Goal: Information Seeking & Learning: Find specific fact

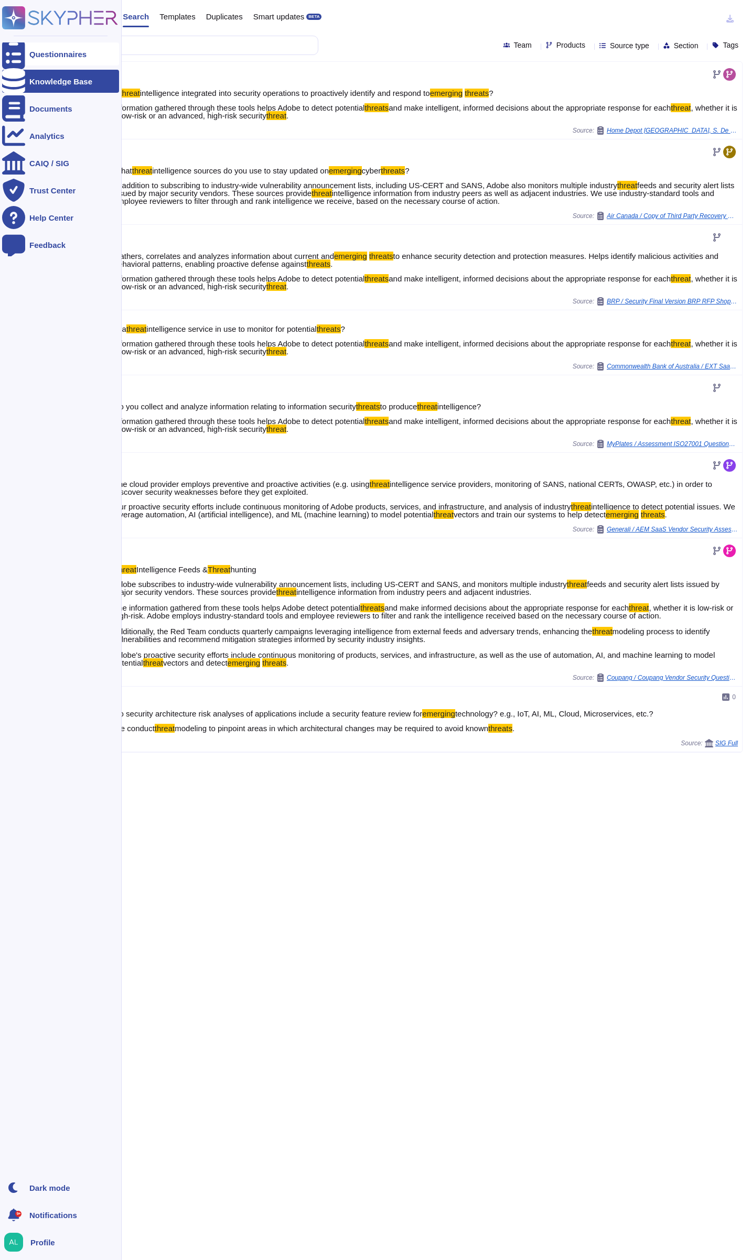
click at [144, 45] on input "emerging threats" at bounding box center [174, 45] width 266 height 18
click at [8, 51] on div "Questionnaires Knowledge Base Documents Analytics CAIQ / SIG Trust Center Help …" at bounding box center [375, 630] width 751 height 1260
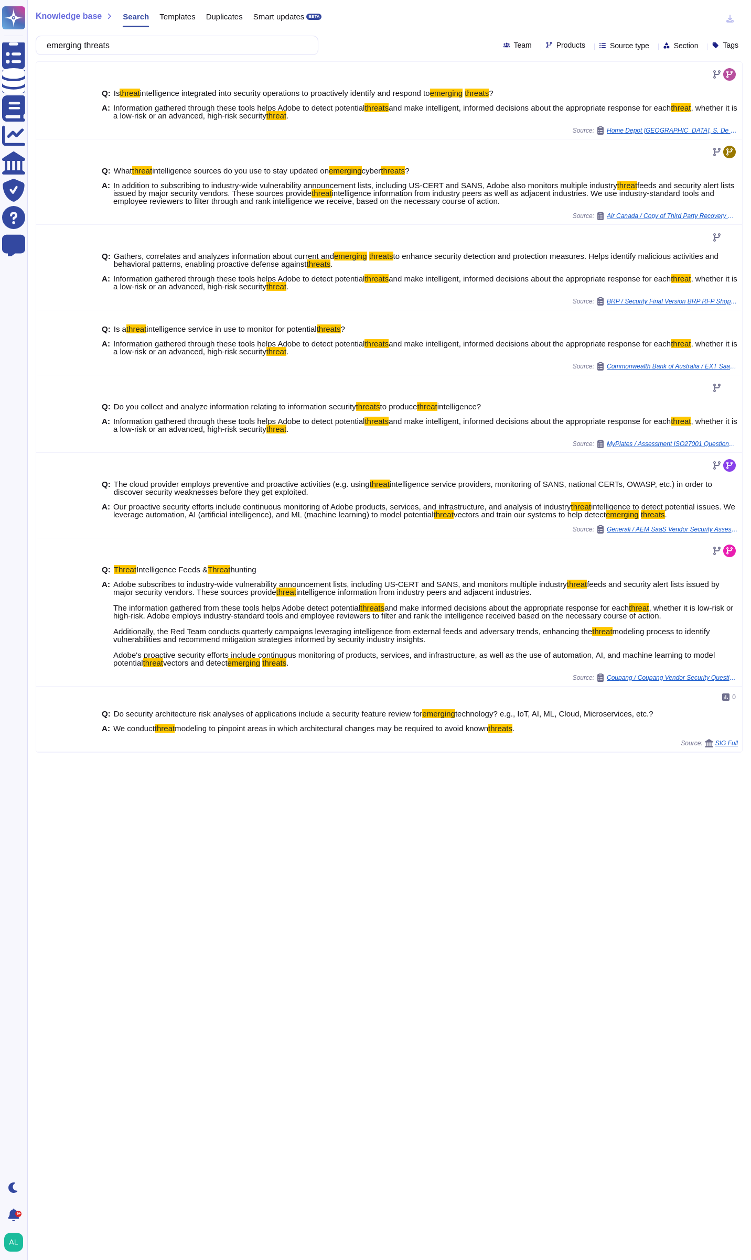
click at [0, 52] on html "Questionnaires Knowledge Base Documents Analytics CAIQ / SIG Trust Center Help …" at bounding box center [375, 630] width 751 height 1260
click at [165, 45] on input "emerging threats" at bounding box center [174, 45] width 266 height 18
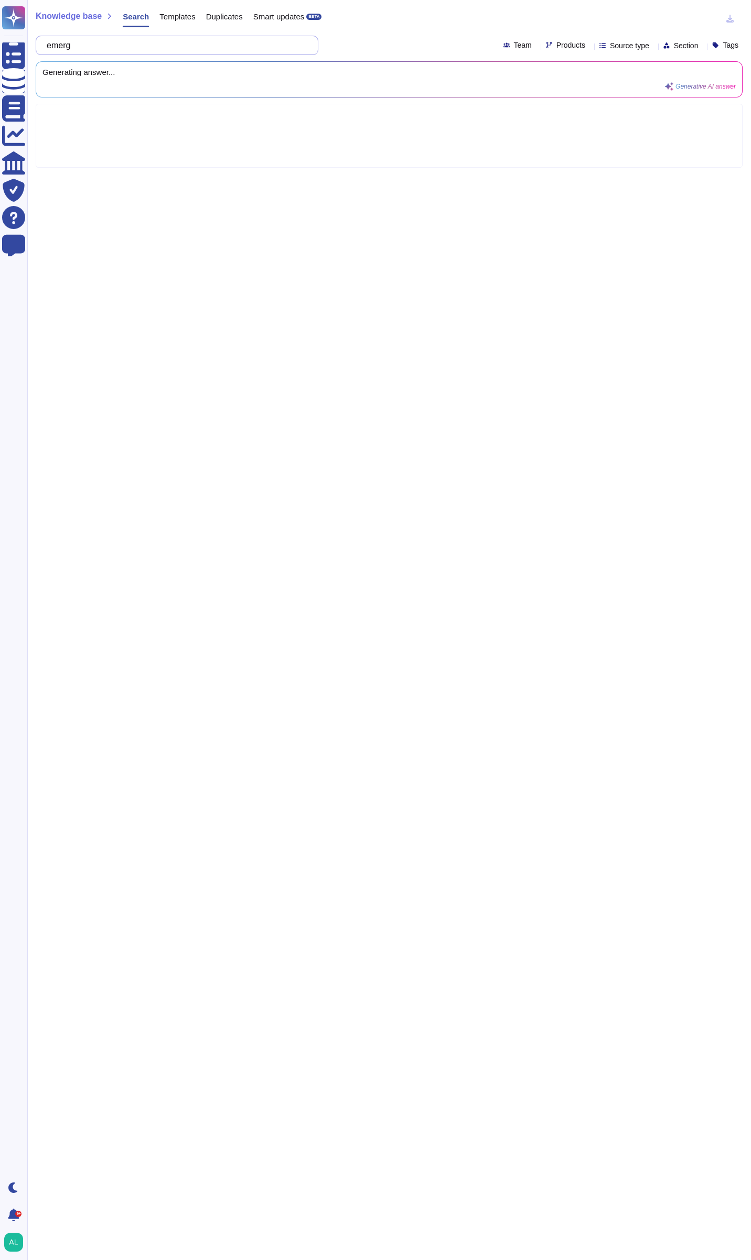
type input "eme"
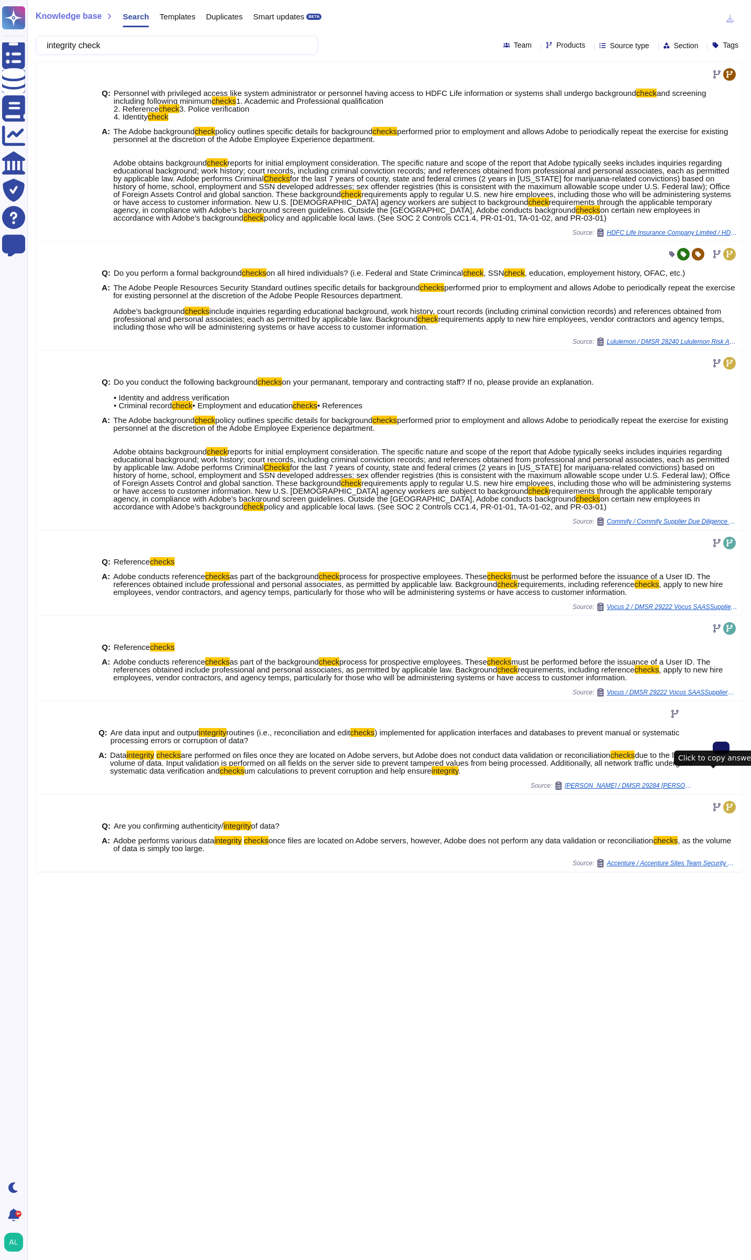
click at [214, 44] on input "integrity check" at bounding box center [174, 45] width 266 height 18
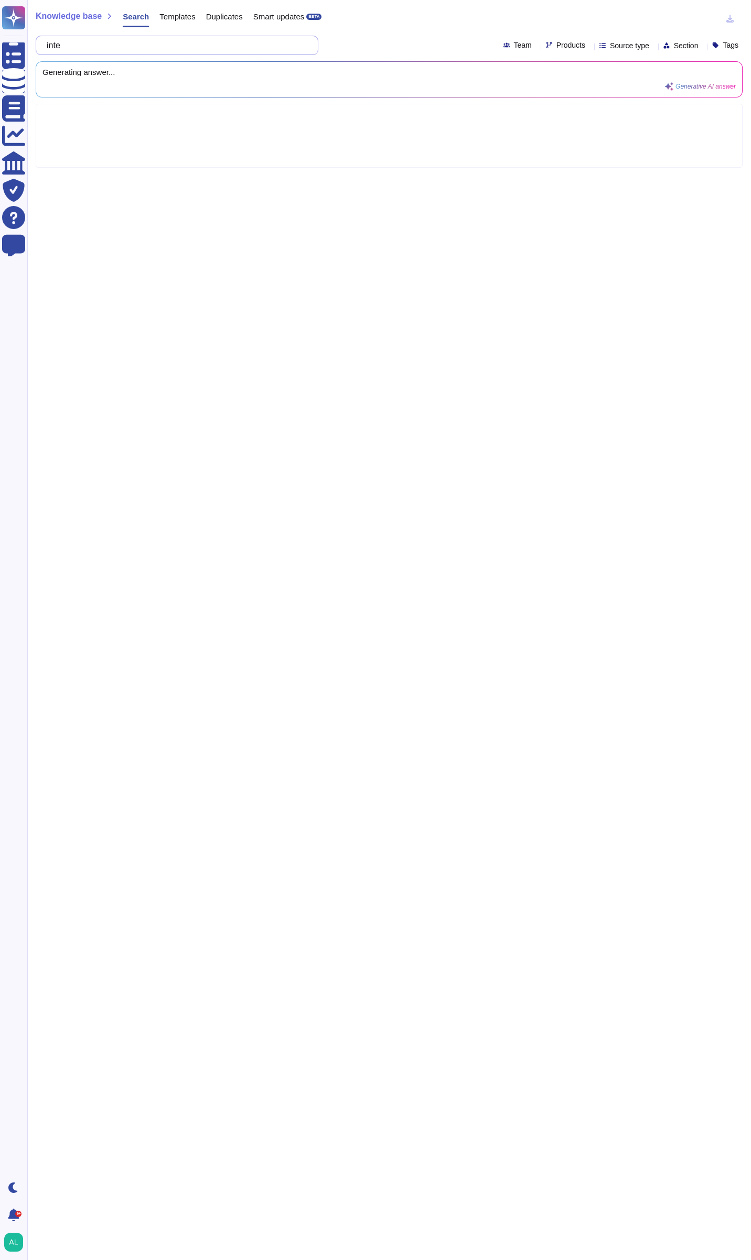
type input "in"
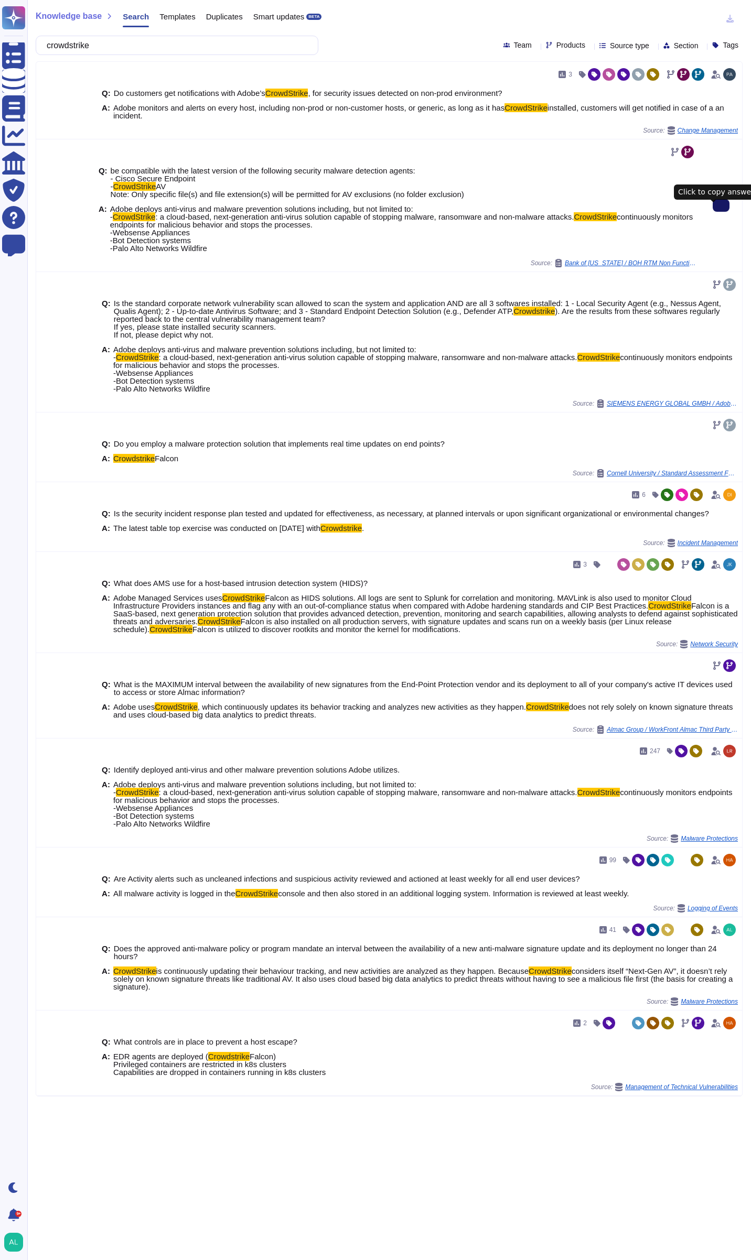
click at [721, 205] on icon at bounding box center [721, 205] width 0 height 0
click at [200, 36] on input "crowdstrike" at bounding box center [174, 45] width 266 height 18
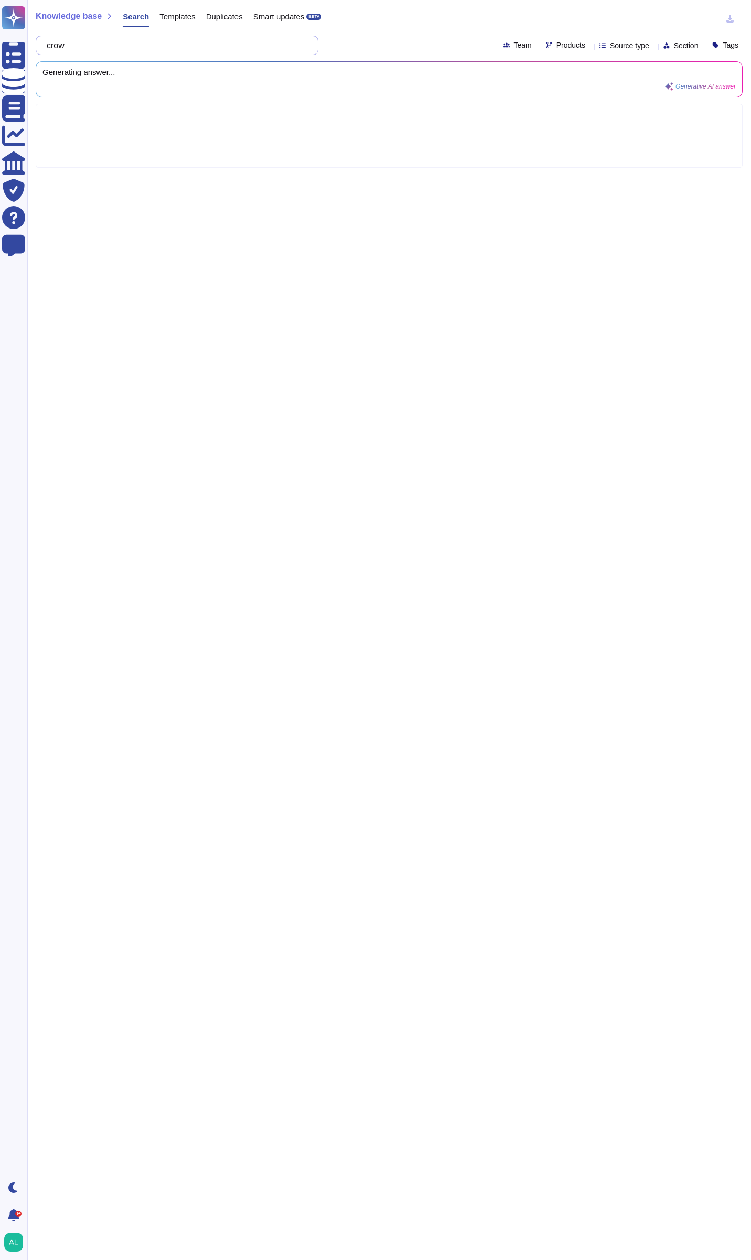
type input "cro"
type input "[US_STATE]"
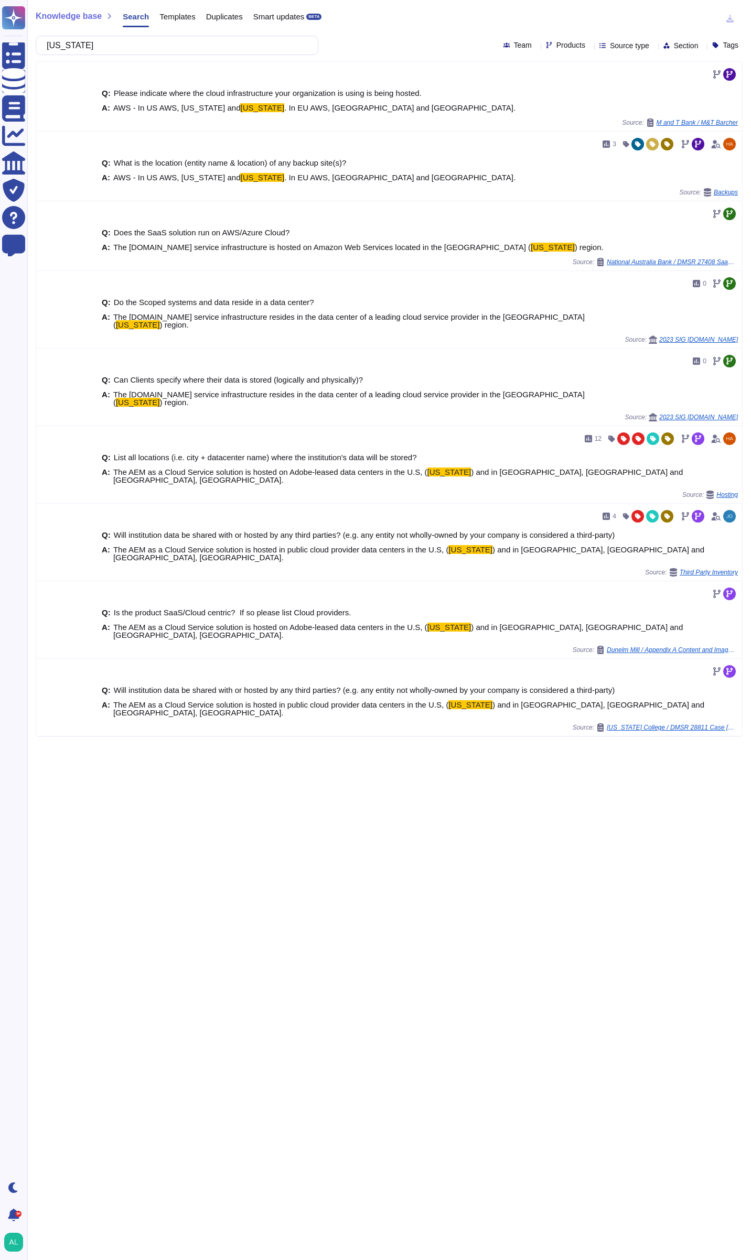
click at [565, 47] on div "Products" at bounding box center [568, 45] width 44 height 8
click at [585, 65] on input "text" at bounding box center [591, 69] width 115 height 18
type input "cre"
click at [533, 94] on div at bounding box center [535, 95] width 8 height 8
click at [533, 94] on icon at bounding box center [535, 95] width 5 height 5
